Goal: Information Seeking & Learning: Understand process/instructions

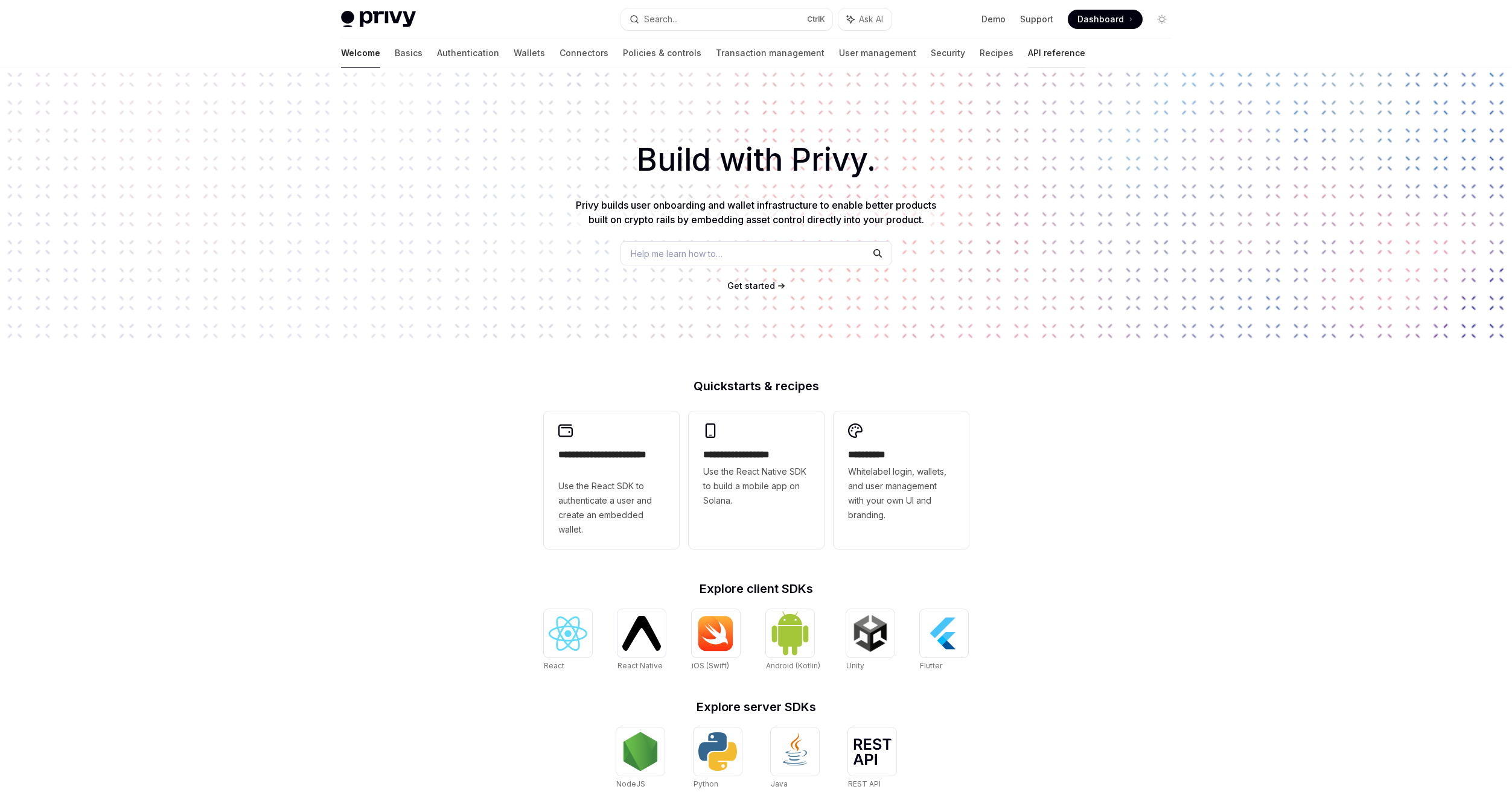
click at [1028, 57] on link "API reference" at bounding box center [1057, 53] width 57 height 29
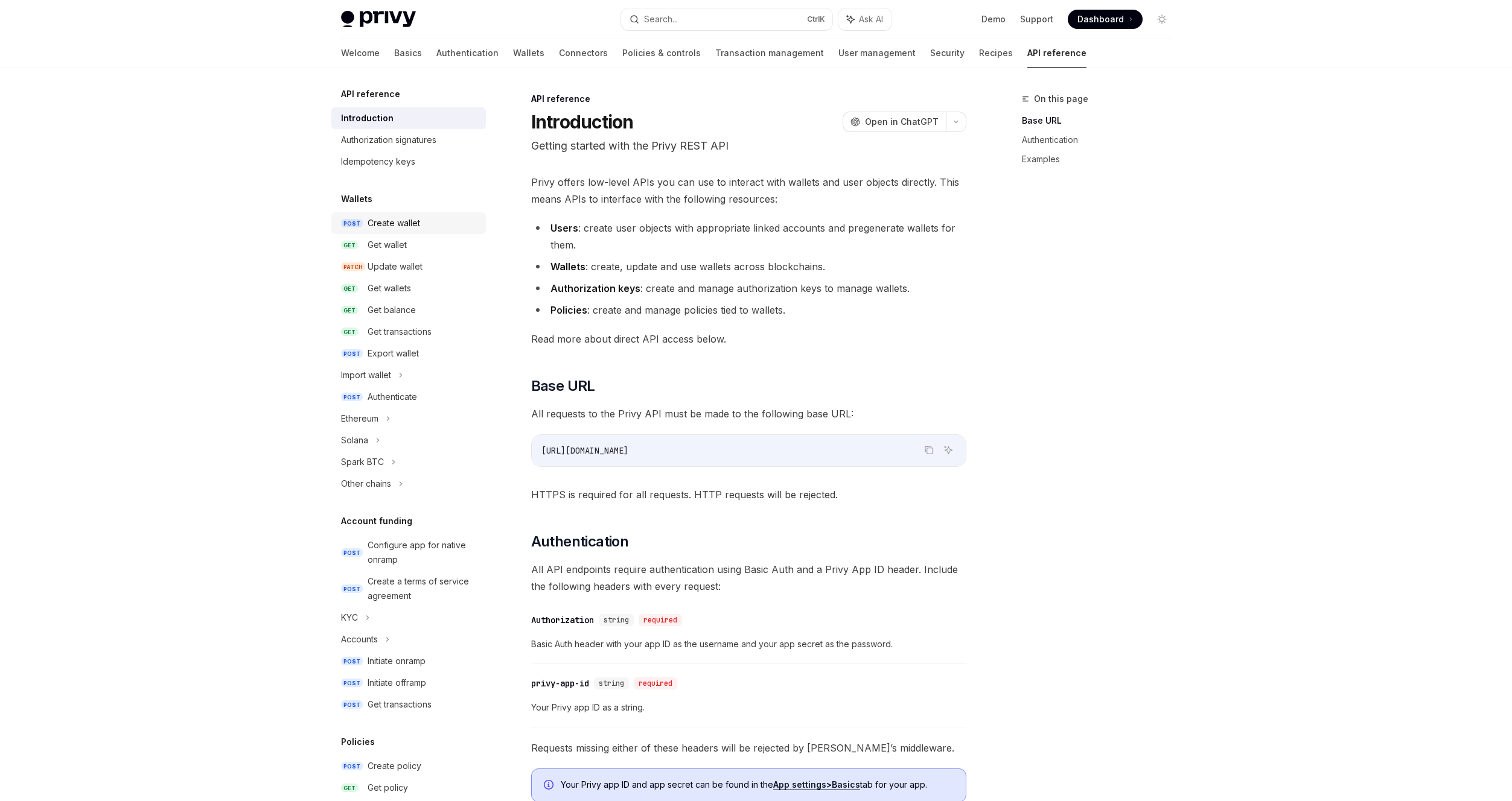
click at [391, 225] on div "Create wallet" at bounding box center [394, 224] width 53 height 15
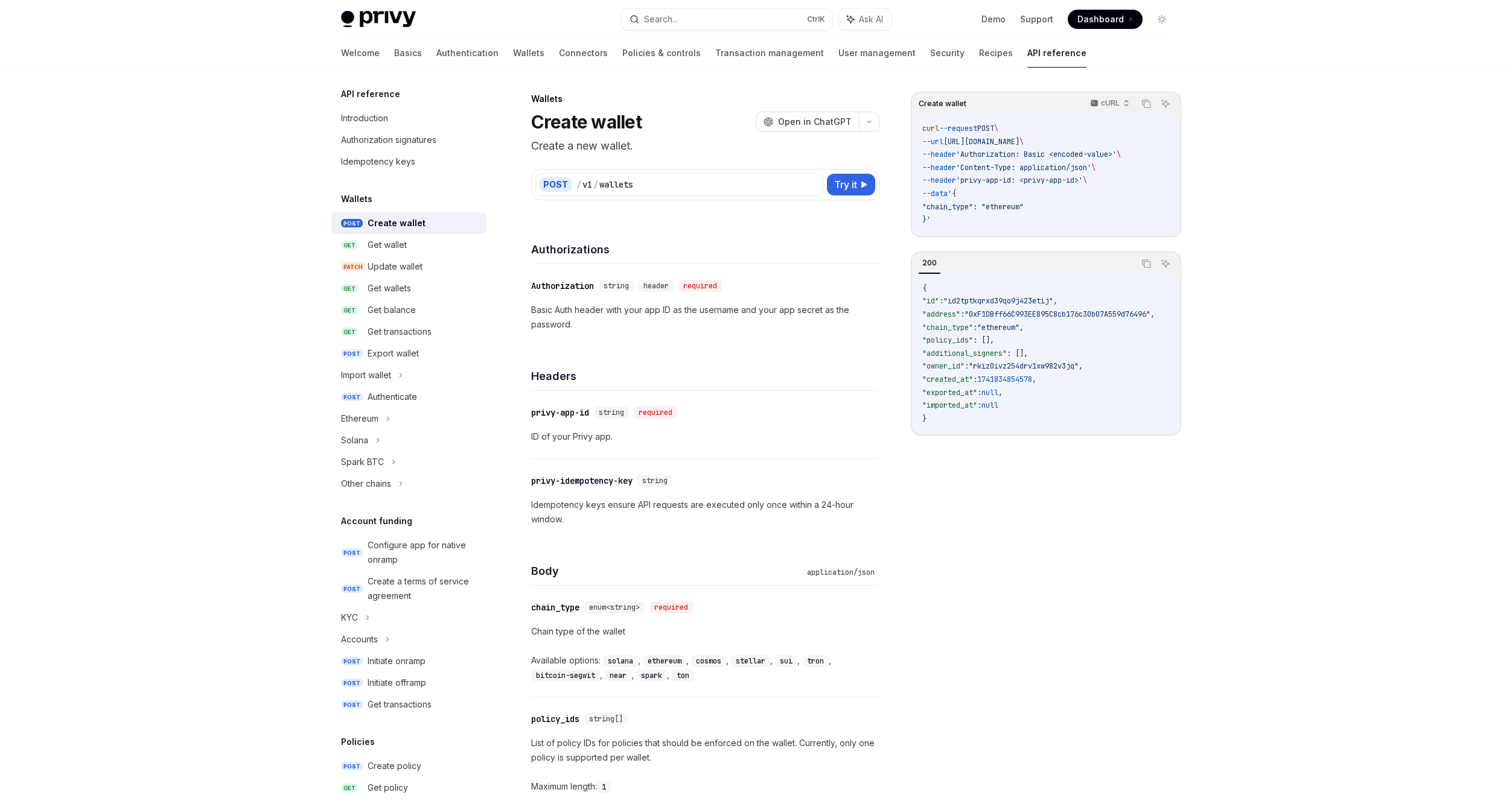
click at [383, 93] on h5 "API reference" at bounding box center [370, 94] width 59 height 15
click at [1027, 48] on link "API reference" at bounding box center [1057, 53] width 59 height 29
type textarea "*"
